Goal: Task Accomplishment & Management: Complete application form

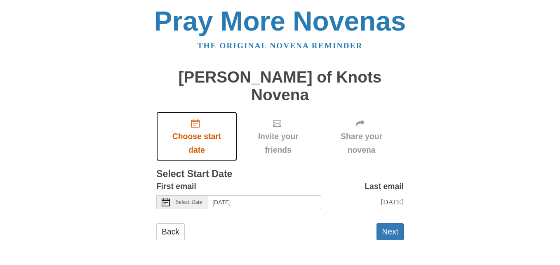
click at [204, 130] on span "Choose start date" at bounding box center [197, 143] width 64 height 27
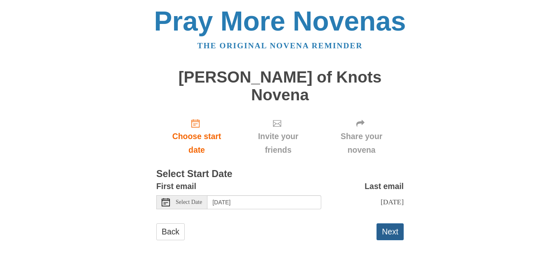
click at [401, 223] on button "Next" at bounding box center [390, 231] width 27 height 17
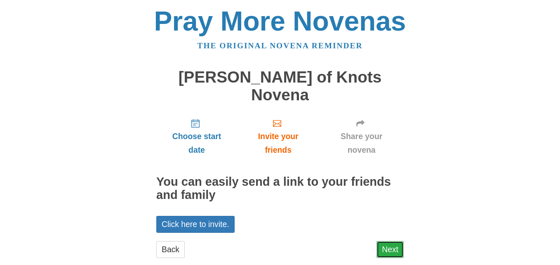
click at [388, 241] on link "Next" at bounding box center [390, 249] width 27 height 17
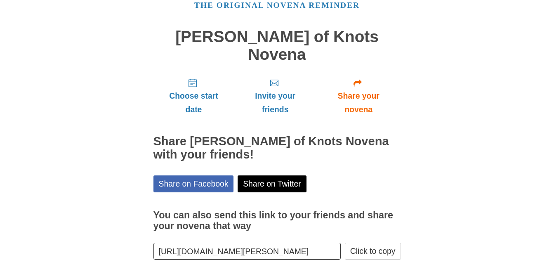
scroll to position [66, 0]
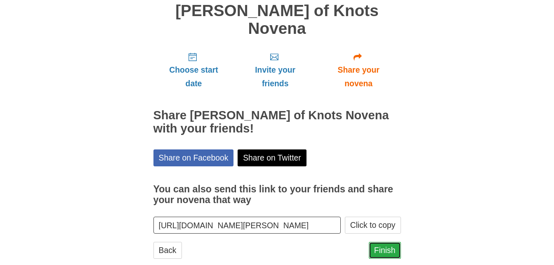
click at [389, 242] on link "Finish" at bounding box center [385, 250] width 32 height 17
